Goal: Information Seeking & Learning: Learn about a topic

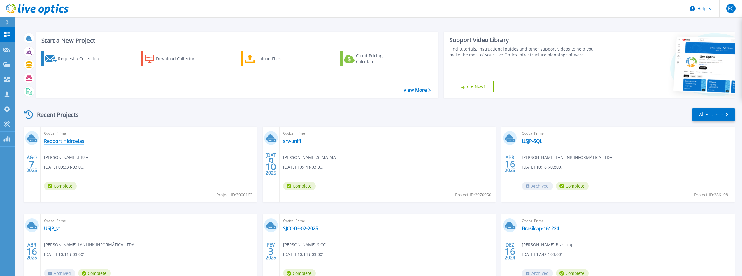
click at [64, 140] on link "Repport Hidrovias" at bounding box center [64, 141] width 40 height 6
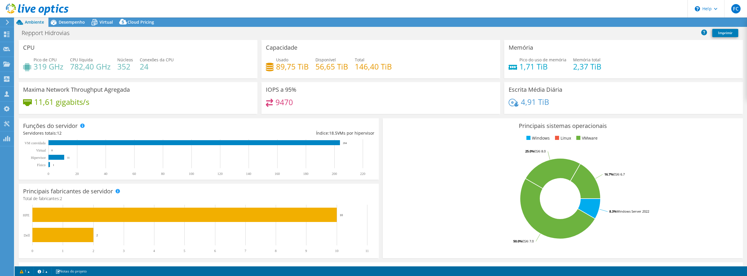
select select "USD"
click at [66, 26] on div "Desempenho" at bounding box center [68, 22] width 41 height 9
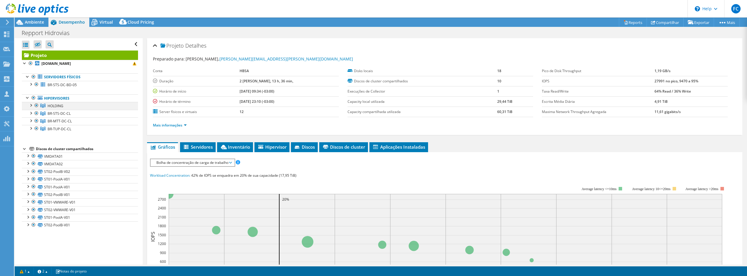
click at [31, 106] on div at bounding box center [31, 105] width 6 height 6
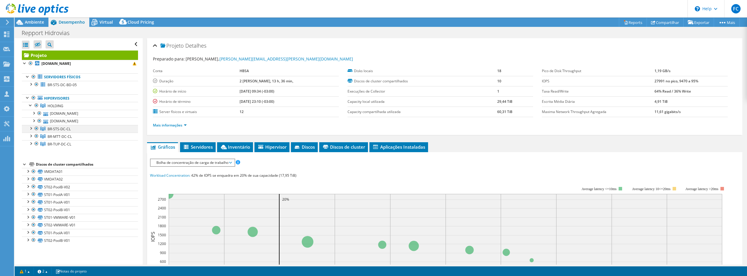
click at [29, 128] on div at bounding box center [31, 128] width 6 height 6
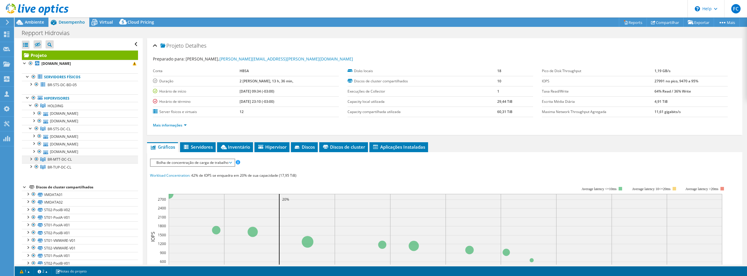
click at [32, 160] on div at bounding box center [31, 158] width 6 height 6
click at [30, 188] on div at bounding box center [31, 189] width 6 height 6
click at [33, 85] on div at bounding box center [31, 84] width 6 height 6
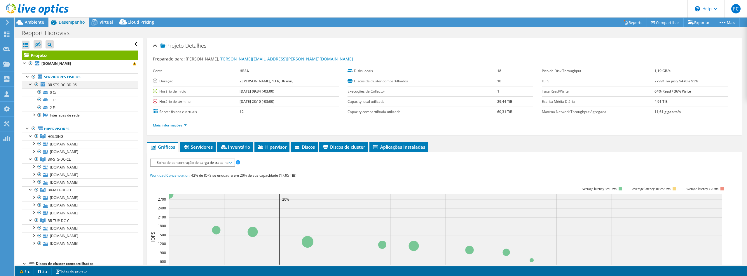
click at [33, 85] on div at bounding box center [31, 84] width 6 height 6
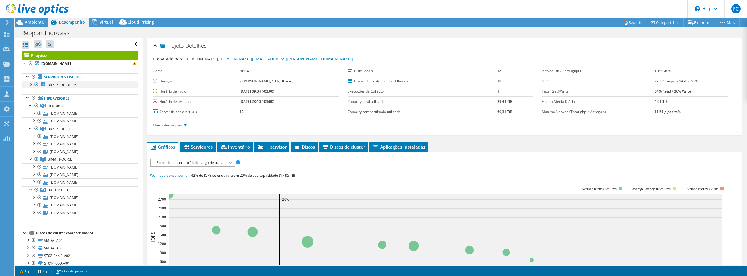
click at [33, 85] on div at bounding box center [31, 84] width 6 height 6
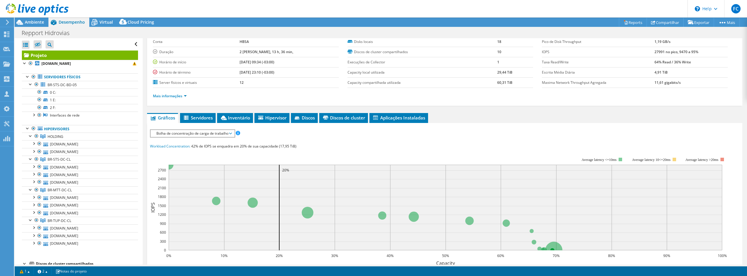
scroll to position [58, 0]
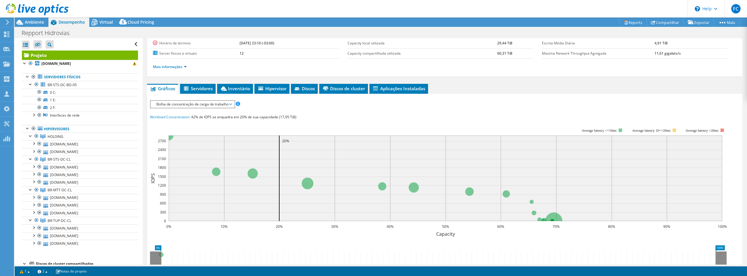
click at [213, 102] on span "Bolha de concentração de carga de trabalho" at bounding box center [192, 104] width 78 height 7
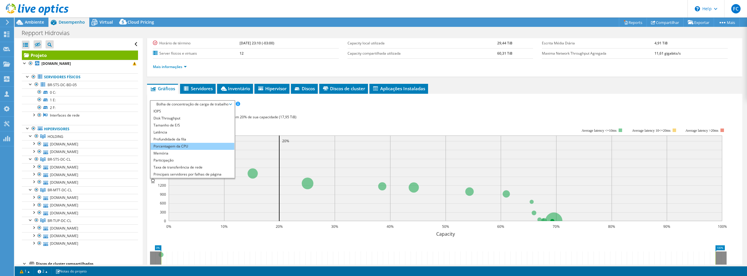
click at [207, 148] on li "Porcentagem da CPU" at bounding box center [193, 146] width 84 height 7
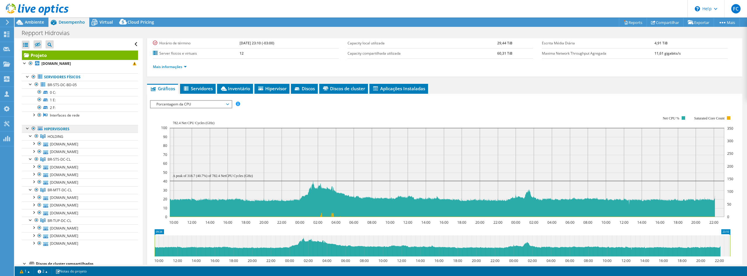
click at [62, 128] on link "Hipervisores" at bounding box center [80, 129] width 116 height 8
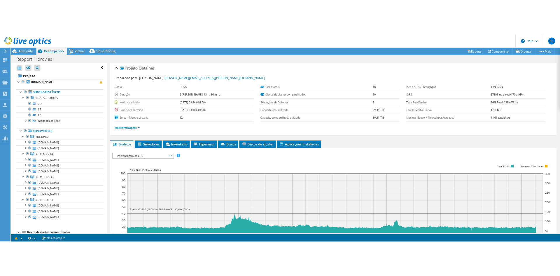
scroll to position [0, 0]
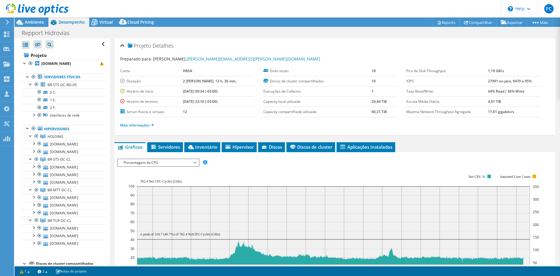
click at [382, 171] on rect at bounding box center [333, 224] width 411 height 117
click at [172, 149] on span "Servidores" at bounding box center [165, 147] width 30 height 6
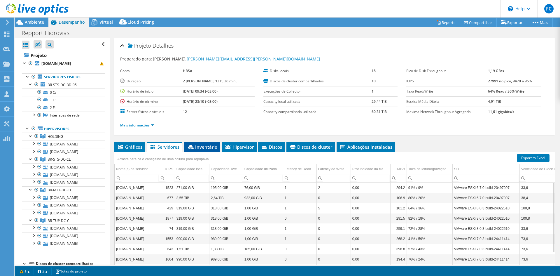
click at [213, 142] on li "Inventário" at bounding box center [202, 147] width 36 height 10
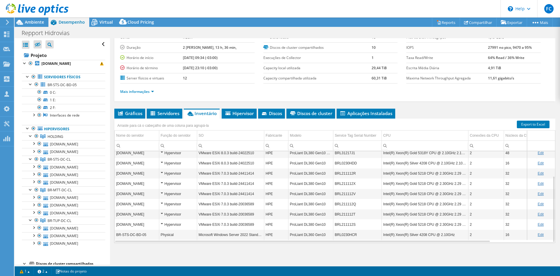
scroll to position [34, 0]
click at [246, 116] on li "Hipervisor" at bounding box center [239, 113] width 35 height 10
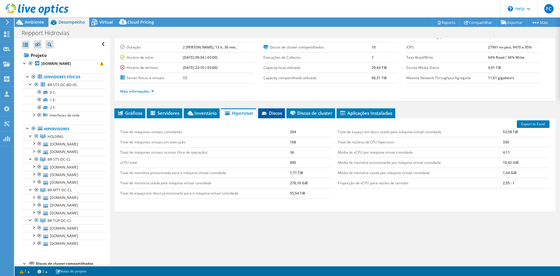
click at [275, 114] on span "Discos" at bounding box center [271, 113] width 21 height 6
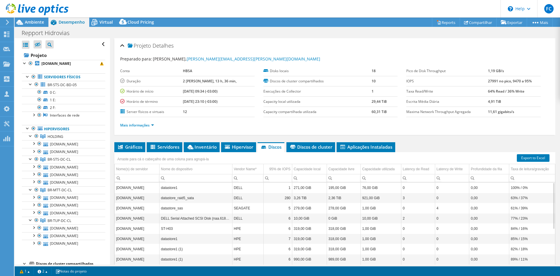
scroll to position [0, 0]
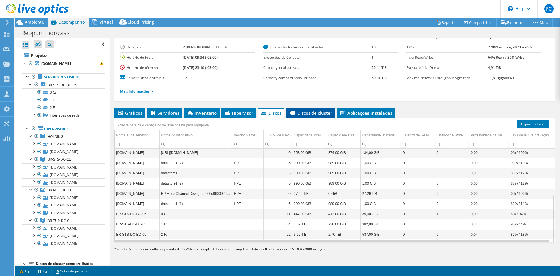
click at [318, 113] on span "Discos de cluster" at bounding box center [310, 113] width 43 height 6
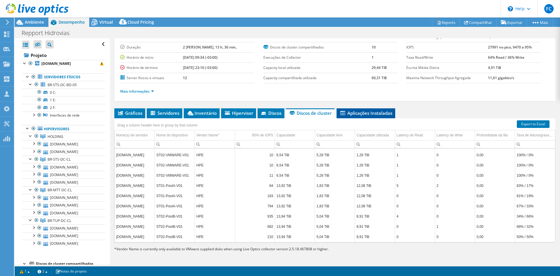
click at [367, 114] on span "Aplicações Instaladas" at bounding box center [366, 113] width 53 height 6
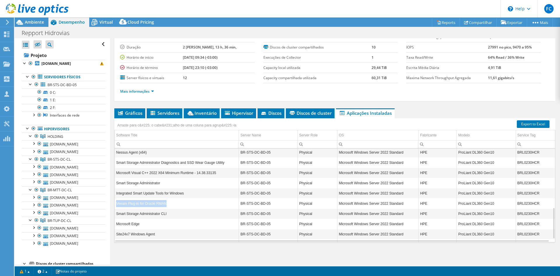
drag, startPoint x: 168, startPoint y: 203, endPoint x: 117, endPoint y: 208, distance: 51.8
click at [117, 208] on td "Veeam Plug-in for Oracle RMAN" at bounding box center [177, 203] width 124 height 10
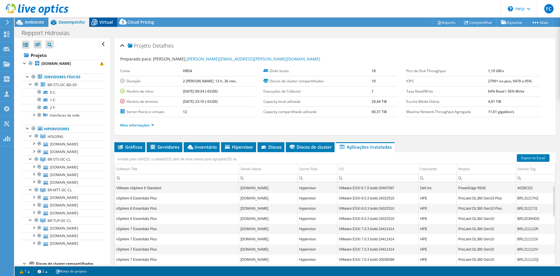
click at [103, 25] on div "Virtual" at bounding box center [103, 22] width 28 height 9
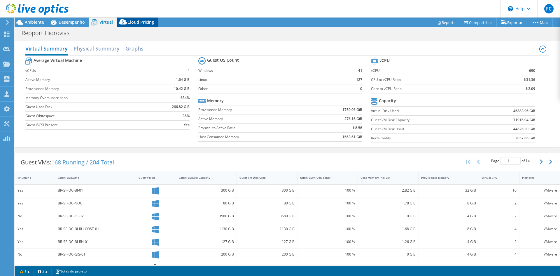
click at [135, 23] on span "Cloud Pricing" at bounding box center [140, 22] width 27 height 6
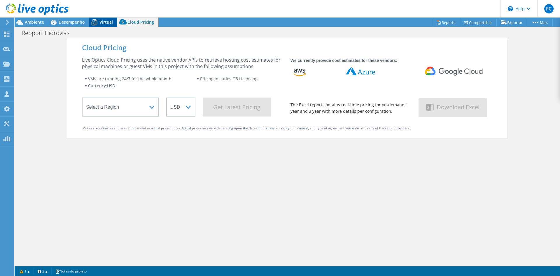
click at [104, 21] on span "Virtual" at bounding box center [105, 22] width 13 height 6
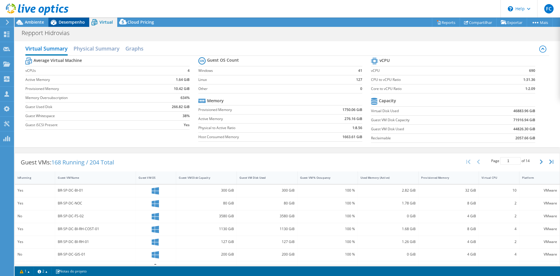
click at [74, 21] on span "Desempenho" at bounding box center [72, 22] width 26 height 6
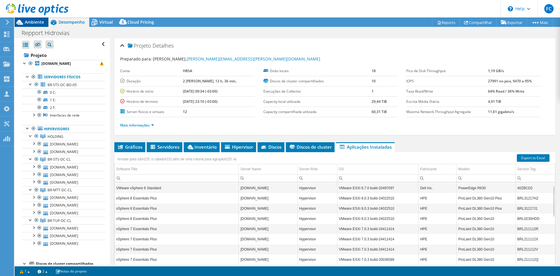
click at [34, 21] on span "Ambiente" at bounding box center [34, 22] width 19 height 6
